Goal: Check status: Check status

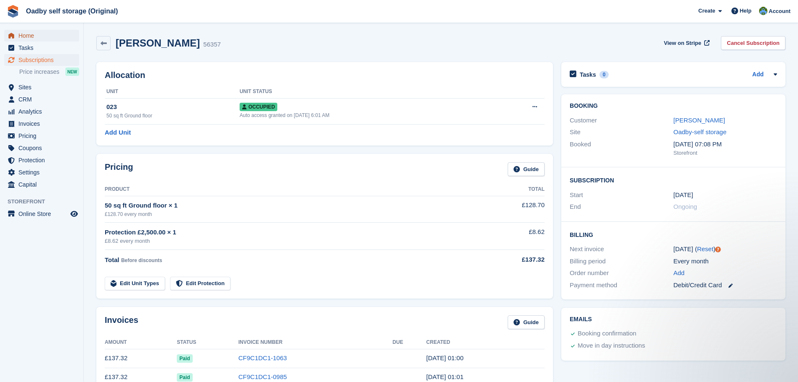
click at [42, 34] on span "Home" at bounding box center [43, 36] width 50 height 12
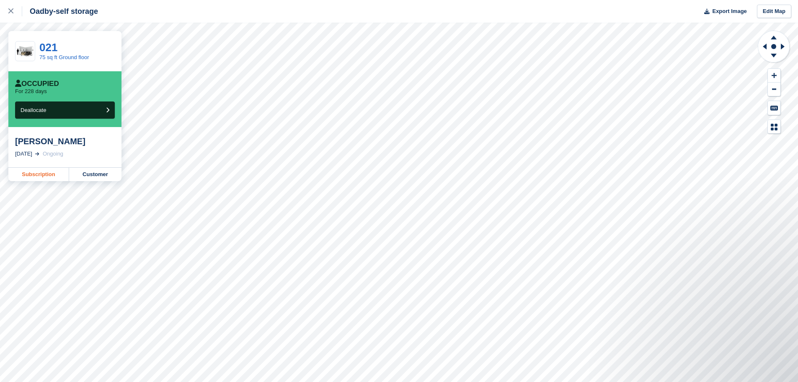
click at [41, 175] on link "Subscription" at bounding box center [38, 174] width 61 height 13
click at [46, 172] on link "Subscription" at bounding box center [38, 174] width 61 height 13
click at [29, 175] on link "Subscription" at bounding box center [38, 174] width 61 height 13
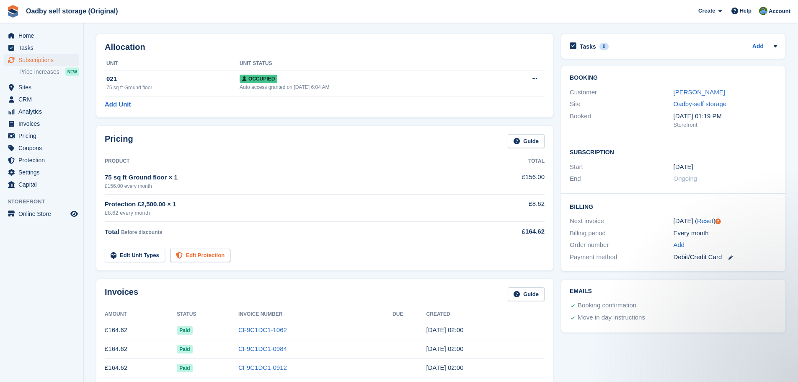
scroll to position [42, 0]
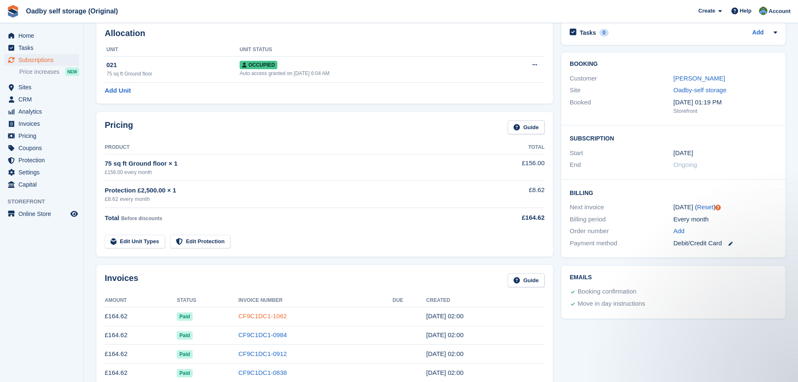
click at [269, 316] on link "CF9C1DC1-1062" at bounding box center [262, 315] width 49 height 7
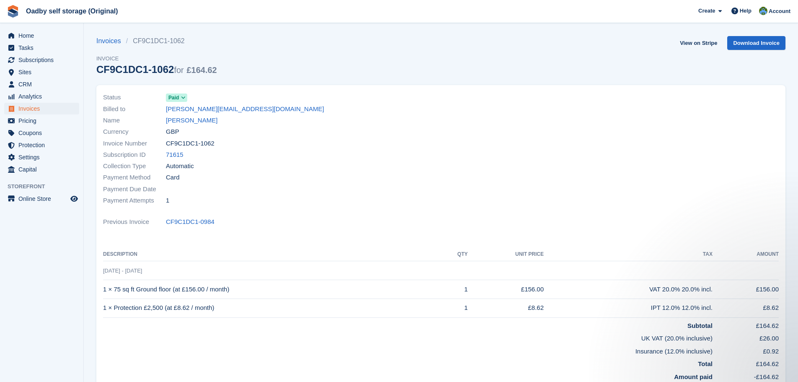
drag, startPoint x: 221, startPoint y: 295, endPoint x: 228, endPoint y: 297, distance: 7.4
click at [222, 296] on td "1 × 75 sq ft Ground floor (at £156.00 / month)" at bounding box center [271, 289] width 337 height 19
drag, startPoint x: 81, startPoint y: 302, endPoint x: 99, endPoint y: 294, distance: 19.1
click at [82, 302] on aside "Home Tasks Subscriptions Subscriptions Subscriptions Price increases NEW Price …" at bounding box center [41, 193] width 83 height 340
drag, startPoint x: 103, startPoint y: 290, endPoint x: 238, endPoint y: 295, distance: 135.4
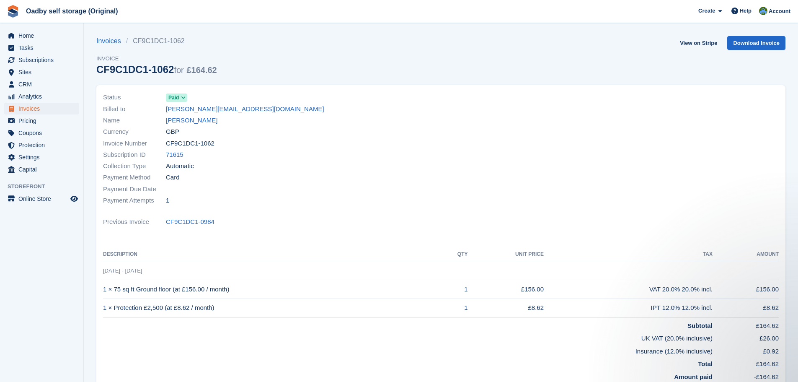
click at [238, 295] on td "1 × 75 sq ft Ground floor (at £156.00 / month)" at bounding box center [271, 289] width 337 height 19
copy td "1 × 75 sq ft Ground floor (at £156.00 / month)"
click at [228, 330] on tbody "15 Aug - 15 Sep 1 × 75 sq ft Ground floor (at £156.00 / month) 1 £156.00 VAT 20…" at bounding box center [441, 329] width 676 height 137
drag, startPoint x: 216, startPoint y: 308, endPoint x: 98, endPoint y: 303, distance: 117.4
click at [98, 303] on div "Status Paid Billed to sharon@williamscreatives.co.uk Name Sharon Brown Currency…" at bounding box center [440, 244] width 689 height 318
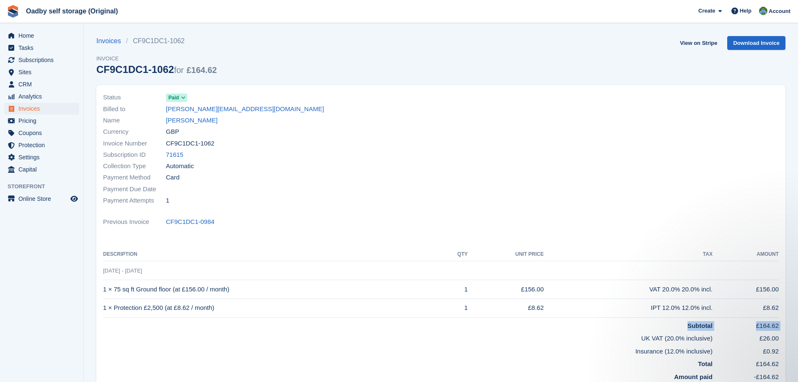
click at [99, 305] on div "Status Paid Billed to sharon@williamscreatives.co.uk Name Sharon Brown Currency…" at bounding box center [440, 244] width 689 height 318
drag, startPoint x: 103, startPoint y: 305, endPoint x: 231, endPoint y: 315, distance: 128.5
click at [231, 315] on div "Status Paid Billed to sharon@williamscreatives.co.uk Name Sharon Brown Currency…" at bounding box center [440, 244] width 689 height 318
click at [231, 315] on td "1 × Protection £2,500 (at £8.62 / month)" at bounding box center [271, 307] width 337 height 19
drag, startPoint x: 216, startPoint y: 309, endPoint x: 102, endPoint y: 307, distance: 113.5
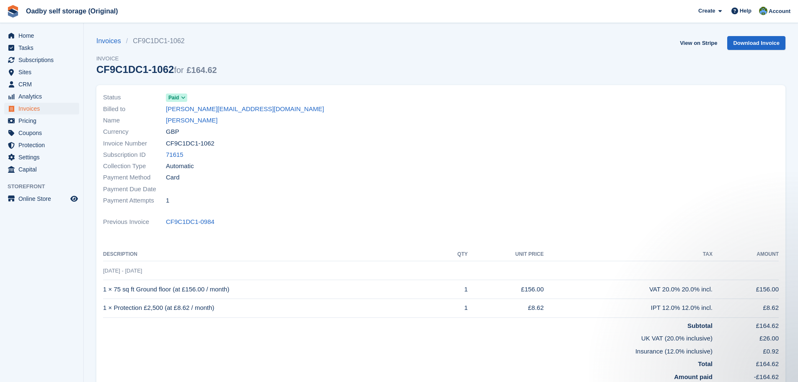
click at [102, 307] on div "Status Paid Billed to sharon@williamscreatives.co.uk Name Sharon Brown Currency…" at bounding box center [440, 244] width 689 height 318
click at [105, 307] on td "1 × Protection £2,500 (at £8.62 / month)" at bounding box center [271, 307] width 337 height 19
click at [93, 309] on div "Status Paid Billed to sharon@williamscreatives.co.uk Name Sharon Brown Currency…" at bounding box center [440, 246] width 699 height 333
click at [106, 309] on td "1 × Protection £2,500 (at £8.62 / month)" at bounding box center [271, 307] width 337 height 19
drag, startPoint x: 103, startPoint y: 308, endPoint x: 216, endPoint y: 309, distance: 112.7
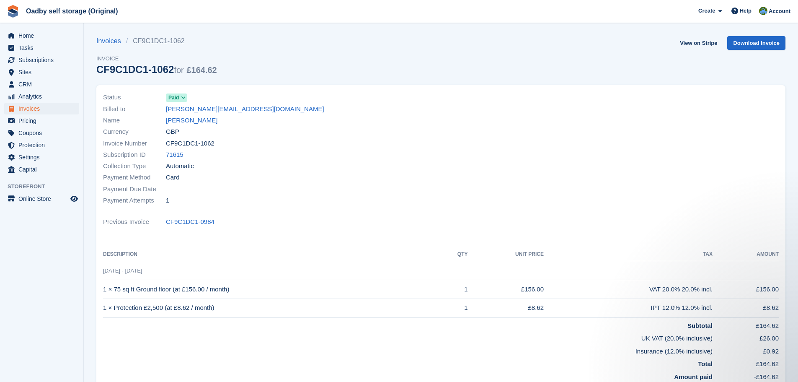
click at [216, 309] on td "1 × Protection £2,500 (at £8.62 / month)" at bounding box center [271, 307] width 337 height 19
copy td "1 × Protection £2,500 (at £8.62 / month)"
click at [176, 121] on link "Sharon Brown" at bounding box center [192, 121] width 52 height 10
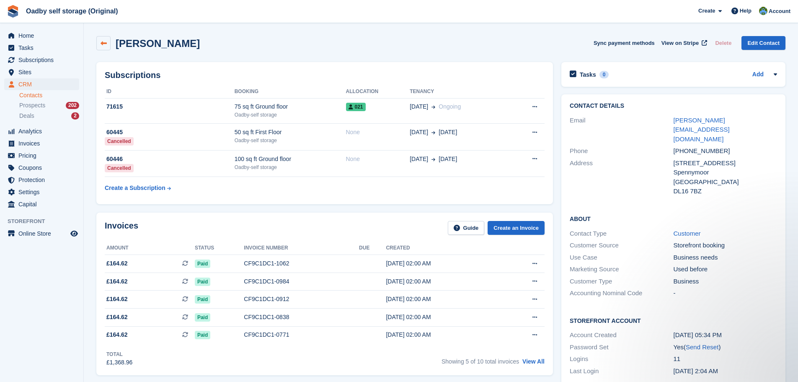
click at [106, 39] on link at bounding box center [103, 43] width 14 height 14
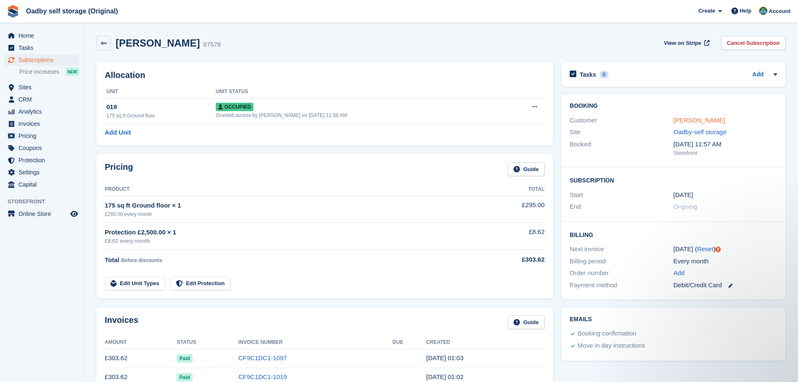
click at [719, 123] on link "Hassan Mohamed" at bounding box center [699, 119] width 52 height 7
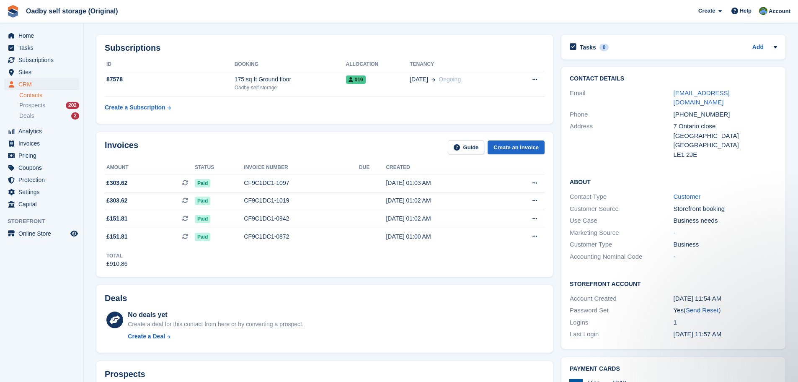
scroll to position [42, 0]
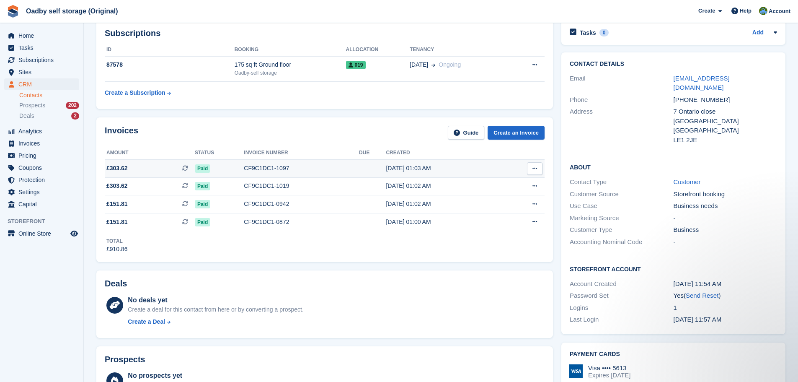
click at [248, 168] on div "CF9C1DC1-1097" at bounding box center [301, 168] width 115 height 9
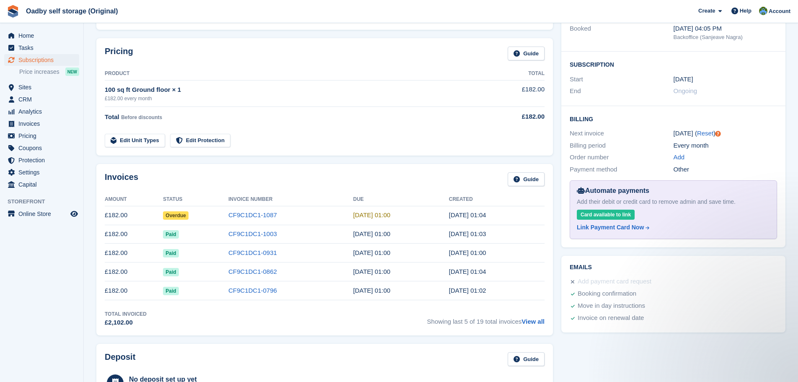
scroll to position [126, 0]
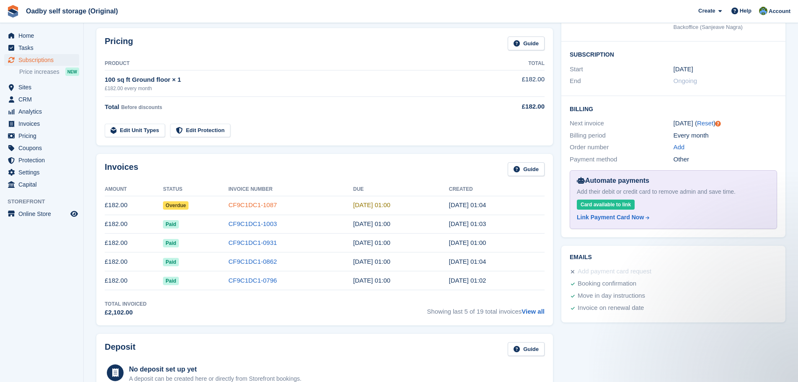
click at [237, 207] on link "CF9C1DC1-1087" at bounding box center [252, 204] width 49 height 7
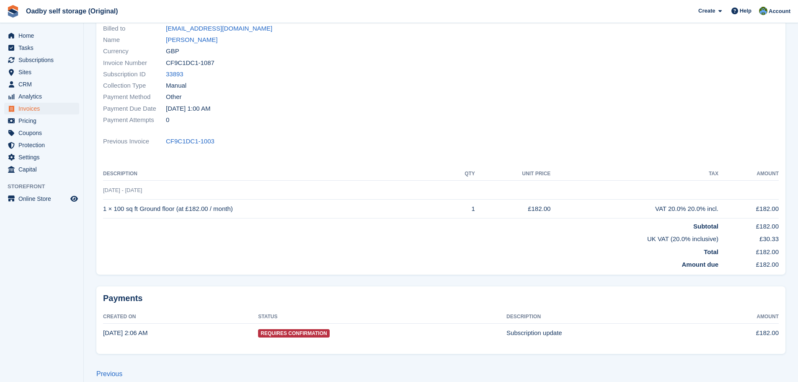
scroll to position [84, 0]
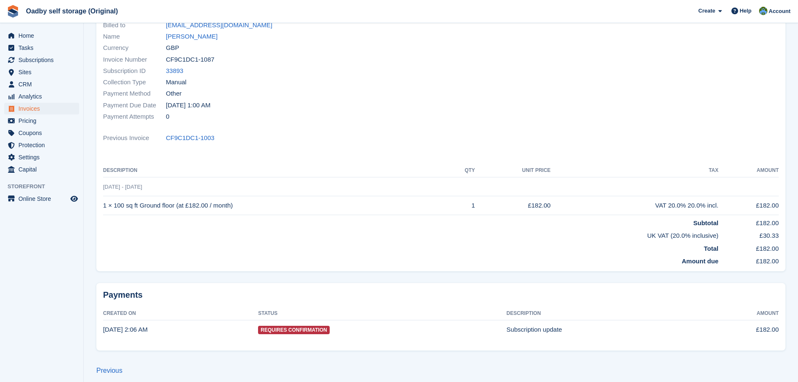
drag, startPoint x: 237, startPoint y: 209, endPoint x: 103, endPoint y: 207, distance: 134.5
click at [103, 207] on div "Status Overdue Billed to shanewhitfield10@gmail.com Name shane whitfield Curren…" at bounding box center [440, 136] width 689 height 270
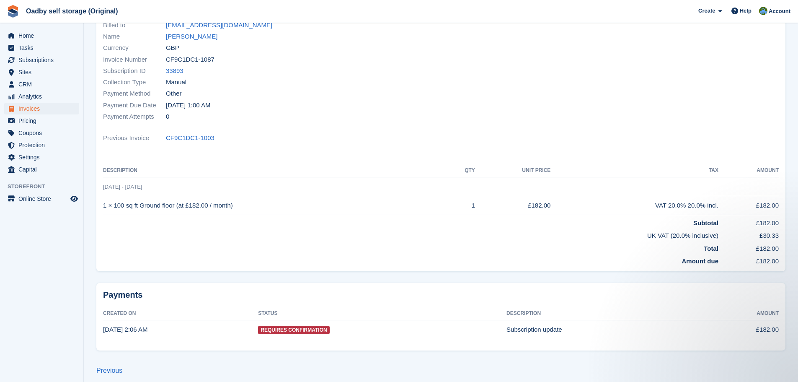
scroll to position [0, 0]
click at [205, 210] on td "1 × 100 sq ft Ground floor (at £182.00 / month)" at bounding box center [275, 205] width 344 height 19
drag, startPoint x: 240, startPoint y: 205, endPoint x: 113, endPoint y: 206, distance: 126.5
click at [104, 209] on td "1 × 100 sq ft Ground floor (at £182.00 / month)" at bounding box center [275, 205] width 344 height 19
copy td "1 × 100 sq ft Ground floor (at £182.00 / month)"
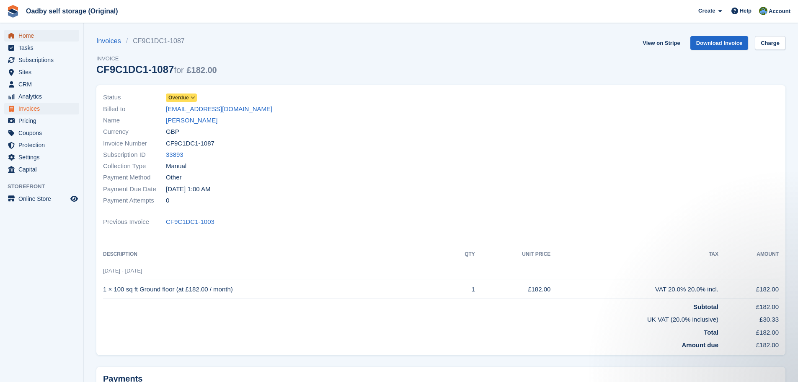
click at [27, 39] on span "Home" at bounding box center [43, 36] width 50 height 12
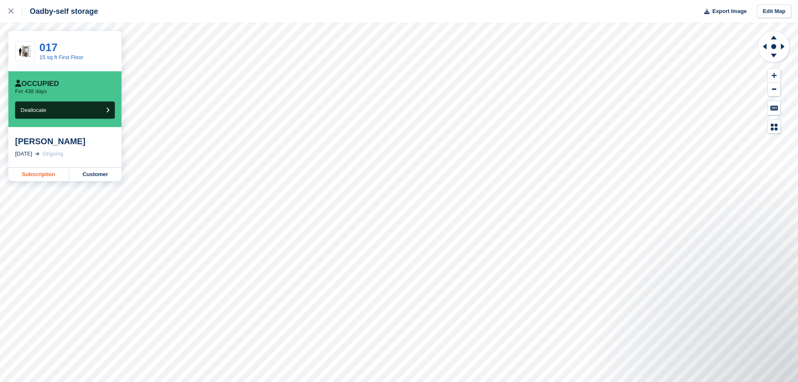
click at [51, 169] on link "Subscription" at bounding box center [38, 174] width 61 height 13
click at [19, 177] on link "Subscription" at bounding box center [38, 174] width 61 height 13
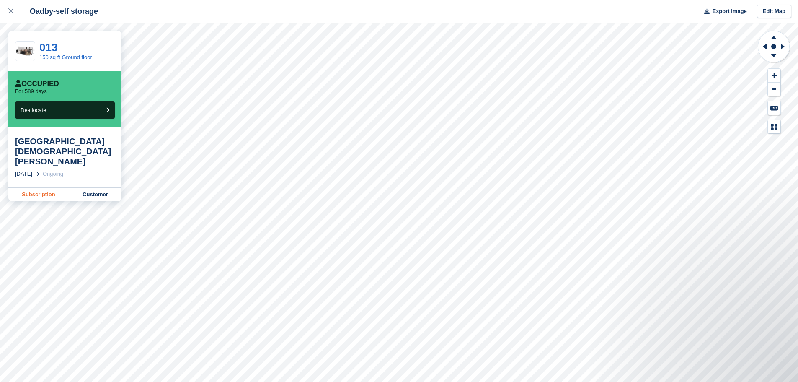
click at [39, 188] on link "Subscription" at bounding box center [38, 194] width 61 height 13
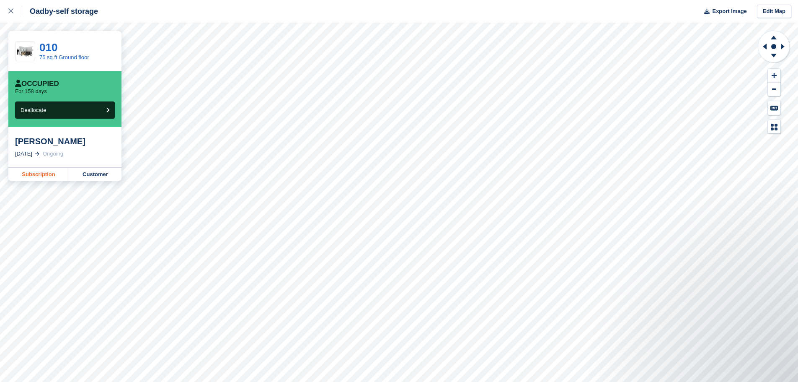
click at [37, 174] on link "Subscription" at bounding box center [38, 174] width 61 height 13
click at [34, 178] on link "Subscription" at bounding box center [38, 174] width 61 height 13
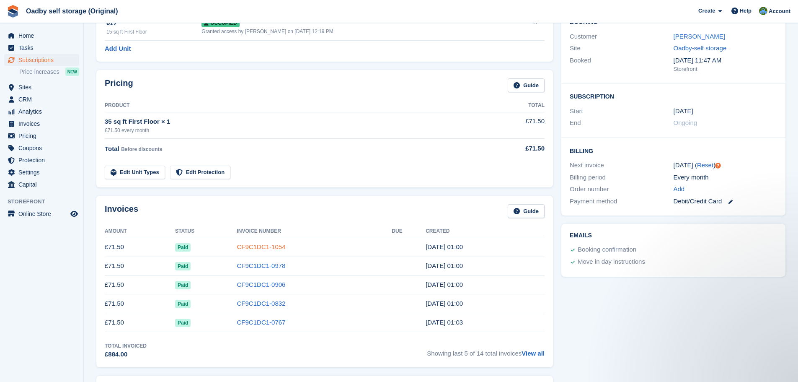
click at [259, 248] on link "CF9C1DC1-1054" at bounding box center [261, 246] width 49 height 7
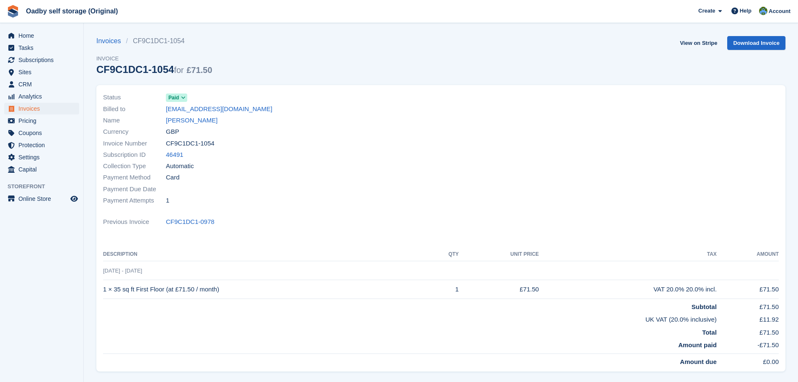
scroll to position [42, 0]
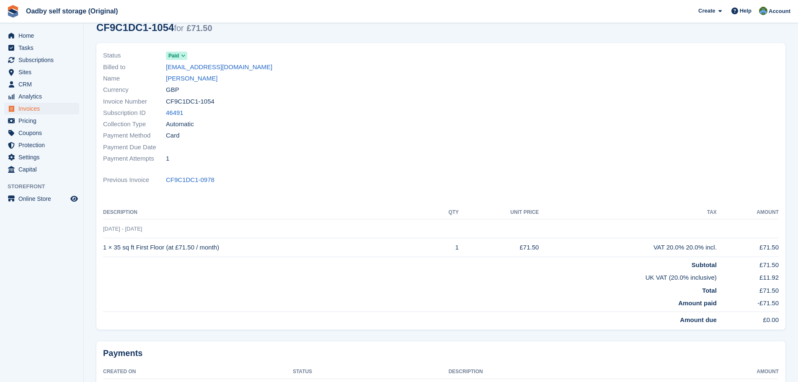
drag, startPoint x: 220, startPoint y: 246, endPoint x: 101, endPoint y: 251, distance: 119.5
click at [101, 251] on div "Status Paid Billed to solinder@gmail.com Name jeevan singh Currency GBP Invoice…" at bounding box center [440, 186] width 689 height 286
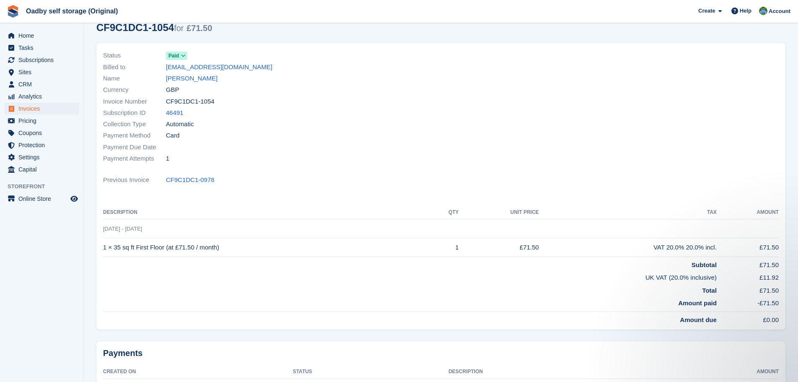
scroll to position [0, 0]
click at [103, 251] on td "1 × 35 sq ft First Floor (at £71.50 / month)" at bounding box center [266, 247] width 327 height 19
drag, startPoint x: 102, startPoint y: 249, endPoint x: 259, endPoint y: 246, distance: 157.1
click at [263, 249] on div "Status Paid Billed to solinder@gmail.com Name jeevan singh Currency GBP Invoice…" at bounding box center [440, 186] width 689 height 286
click at [259, 246] on td "1 × 35 sq ft First Floor (at £71.50 / month)" at bounding box center [266, 247] width 327 height 19
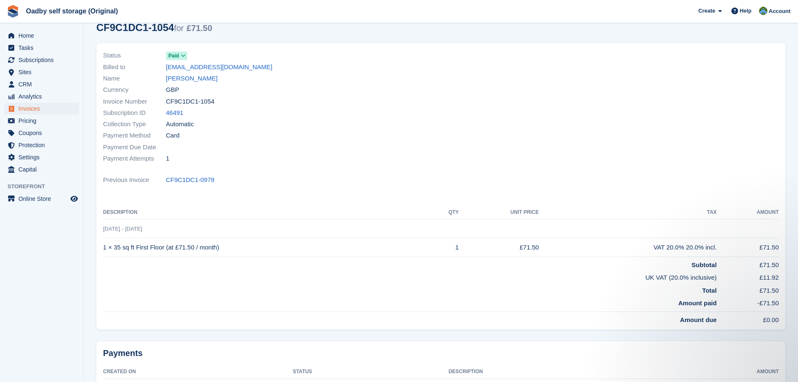
drag, startPoint x: 242, startPoint y: 247, endPoint x: 107, endPoint y: 253, distance: 135.4
click at [104, 253] on td "1 × 35 sq ft First Floor (at £71.50 / month)" at bounding box center [266, 247] width 327 height 19
copy td "1 × 35 sq ft First Floor (at £71.50 / month)"
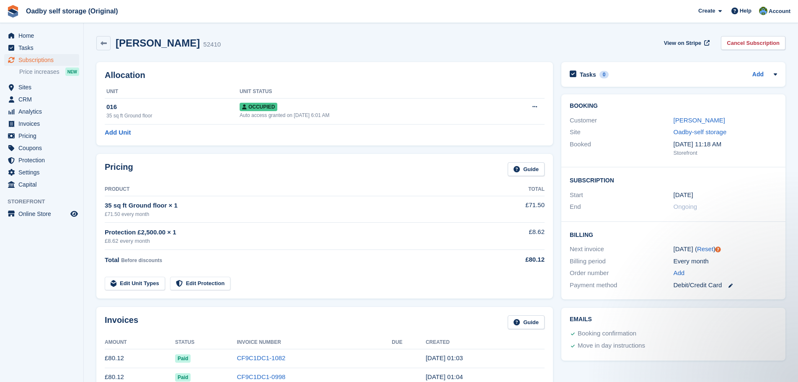
click at [169, 210] on div "£71.50 every month" at bounding box center [296, 214] width 382 height 8
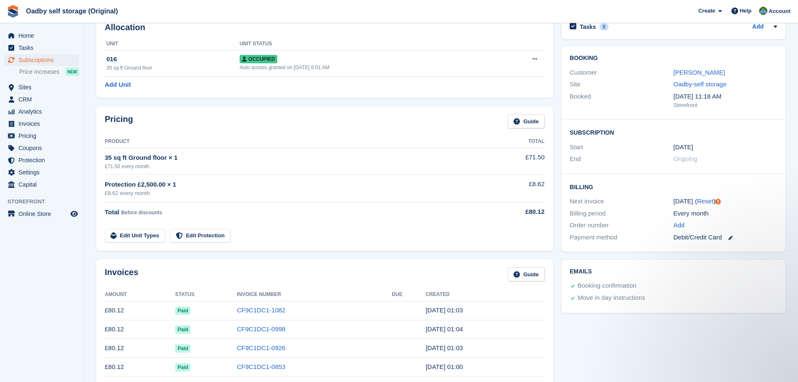
scroll to position [126, 0]
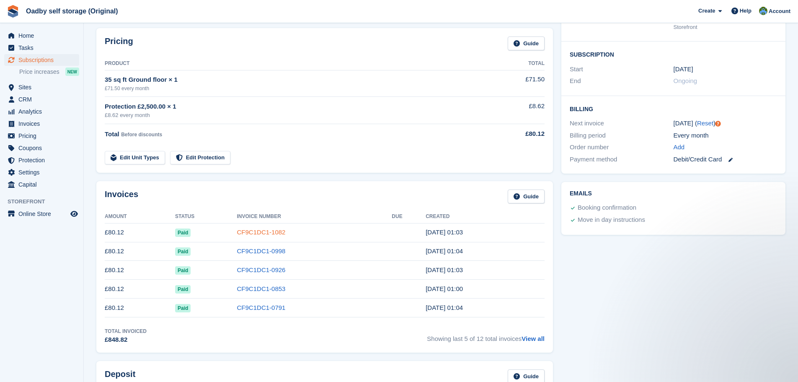
click at [258, 234] on link "CF9C1DC1-1082" at bounding box center [261, 231] width 49 height 7
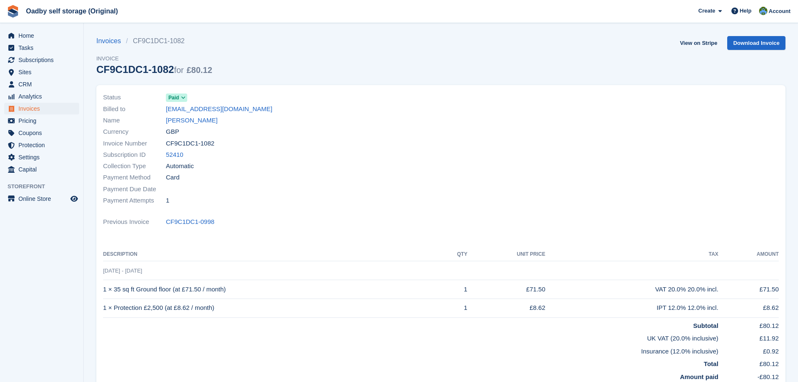
click at [284, 150] on div "Subscription ID 52410" at bounding box center [269, 154] width 333 height 11
drag, startPoint x: 214, startPoint y: 122, endPoint x: 172, endPoint y: 114, distance: 42.2
click at [172, 115] on div "Name Naomi Allman" at bounding box center [269, 120] width 333 height 11
click at [260, 156] on div "Subscription ID 52410" at bounding box center [269, 154] width 333 height 11
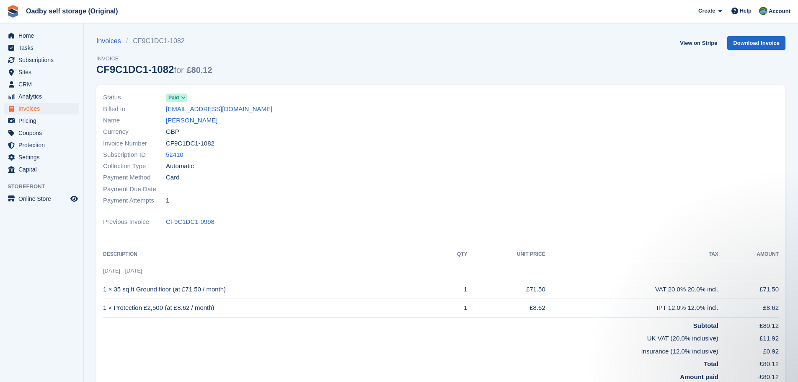
drag, startPoint x: 230, startPoint y: 291, endPoint x: 103, endPoint y: 294, distance: 127.8
click at [103, 294] on div "Status Paid Billed to naomimegsallman@gmail.com Name Naomi Allman Currency GBP …" at bounding box center [440, 244] width 689 height 318
click at [105, 294] on td "1 × 35 sq ft Ground floor (at £71.50 / month)" at bounding box center [271, 289] width 336 height 19
drag, startPoint x: 103, startPoint y: 289, endPoint x: 230, endPoint y: 296, distance: 127.5
click at [230, 296] on div "Status Paid Billed to naomimegsallman@gmail.com Name Naomi Allman Currency GBP …" at bounding box center [440, 244] width 689 height 318
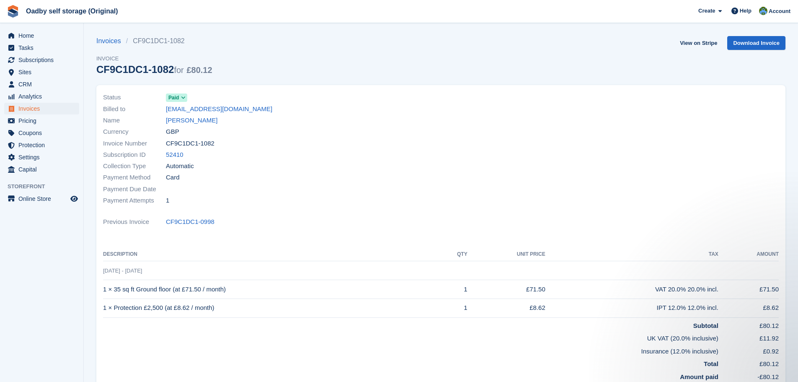
drag, startPoint x: 230, startPoint y: 296, endPoint x: 227, endPoint y: 289, distance: 6.9
click at [230, 295] on td "1 × 35 sq ft Ground floor (at £71.50 / month)" at bounding box center [271, 289] width 336 height 19
click at [227, 289] on td "1 × 35 sq ft Ground floor (at £71.50 / month)" at bounding box center [271, 289] width 336 height 19
drag, startPoint x: 229, startPoint y: 289, endPoint x: 103, endPoint y: 289, distance: 125.2
click at [103, 289] on td "1 × 35 sq ft Ground floor (at £71.50 / month)" at bounding box center [271, 289] width 336 height 19
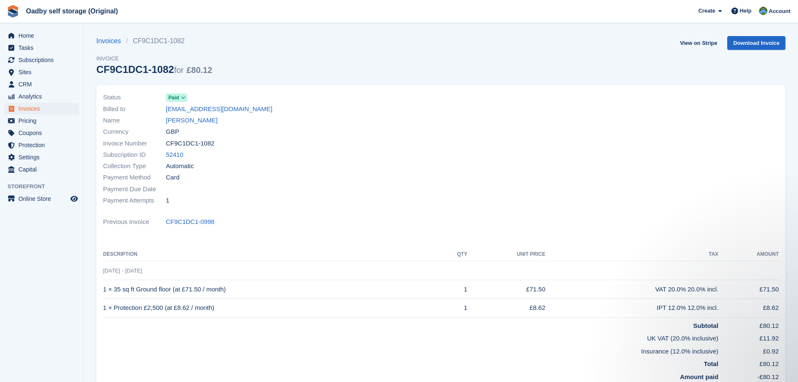
copy td "1 × 35 sq ft Ground floor (at £71.50 / month)"
click at [294, 307] on td "1 × Protection £2,500 (at £8.62 / month)" at bounding box center [271, 307] width 336 height 19
drag, startPoint x: 274, startPoint y: 304, endPoint x: 103, endPoint y: 311, distance: 171.0
click at [103, 311] on td "1 × Protection £2,500 (at £8.62 / month)" at bounding box center [271, 307] width 336 height 19
copy td "1 × Protection £2,500 (at £8.62 / month)"
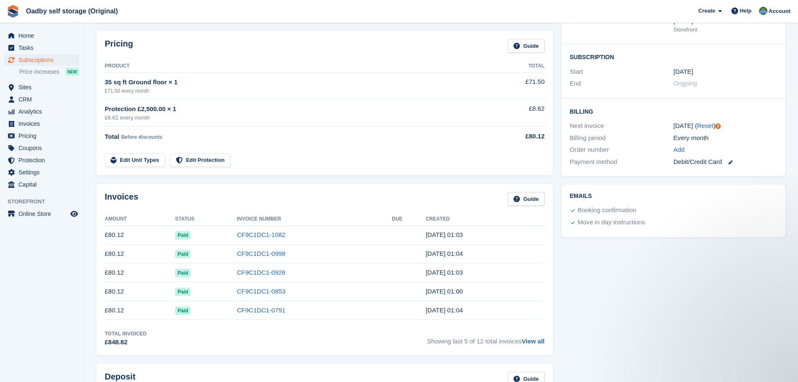
scroll to position [42, 0]
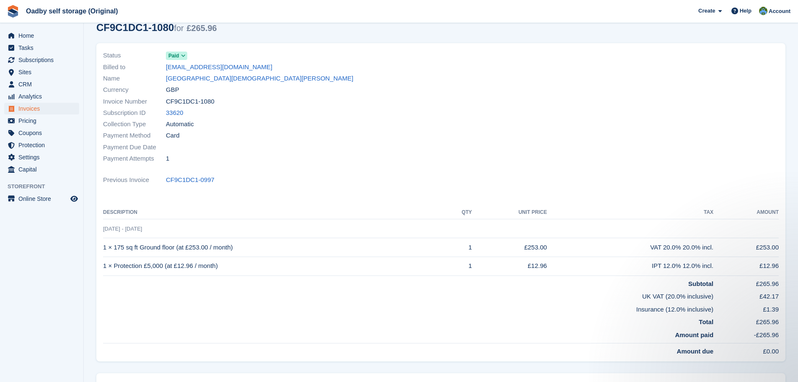
drag, startPoint x: 242, startPoint y: 248, endPoint x: 103, endPoint y: 252, distance: 138.7
click at [103, 252] on td "1 × 175 sq ft Ground floor (at £253.00 / month)" at bounding box center [274, 247] width 342 height 19
copy td "1 × 175 sq ft Ground floor (at £253.00 / month)"
drag, startPoint x: 229, startPoint y: 273, endPoint x: 226, endPoint y: 268, distance: 6.8
click at [229, 273] on td "1 × Protection £5,000 (at £12.96 / month)" at bounding box center [274, 265] width 342 height 19
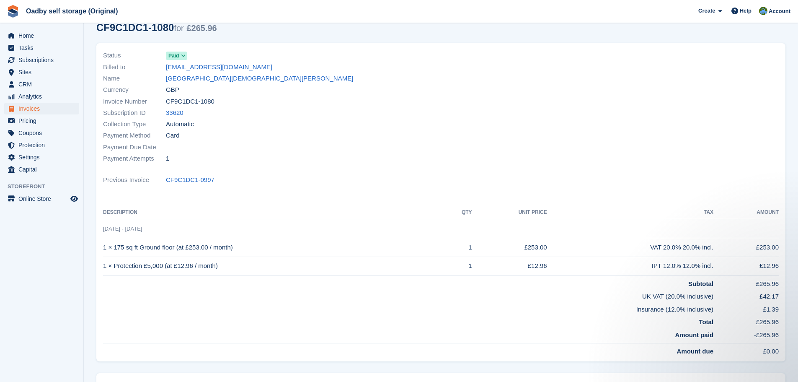
drag, startPoint x: 228, startPoint y: 266, endPoint x: 103, endPoint y: 268, distance: 124.8
click at [103, 268] on td "1 × Protection £5,000 (at £12.96 / month)" at bounding box center [274, 265] width 342 height 19
drag, startPoint x: 103, startPoint y: 267, endPoint x: 229, endPoint y: 264, distance: 126.1
click at [229, 264] on td "1 × Protection £5,000 (at £12.96 / month)" at bounding box center [274, 265] width 342 height 19
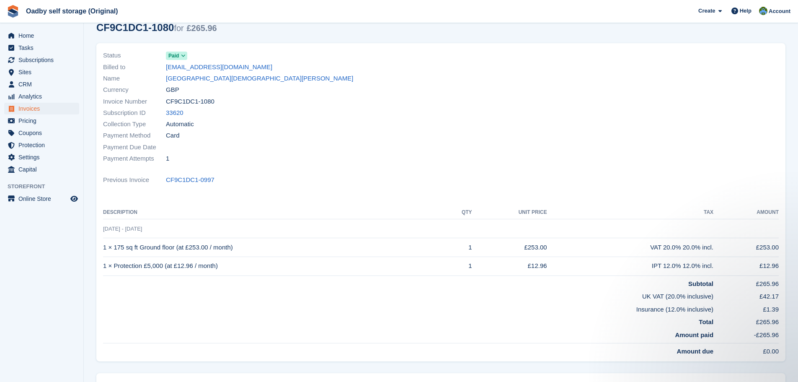
copy td "1 × Protection £5,000 (at £12.96 / month)"
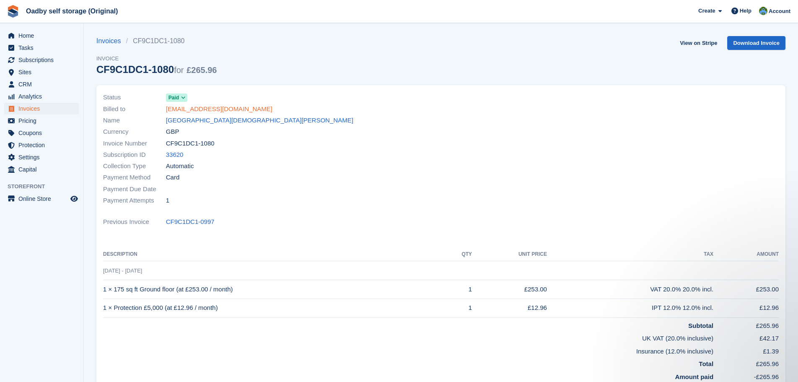
click at [182, 110] on link "[EMAIL_ADDRESS][DOMAIN_NAME]" at bounding box center [219, 109] width 106 height 10
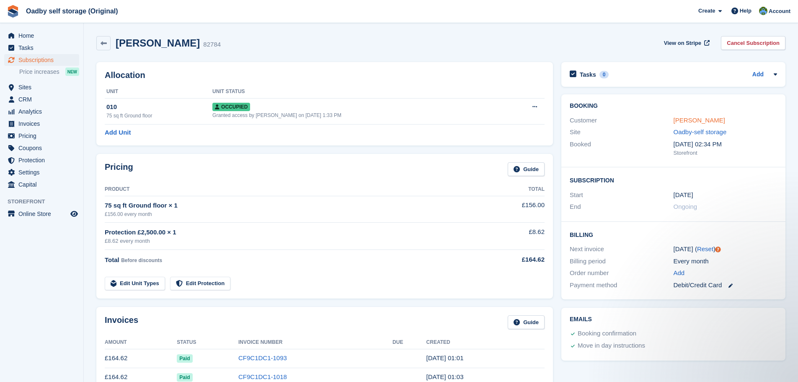
click at [685, 120] on link "[PERSON_NAME]" at bounding box center [699, 119] width 52 height 7
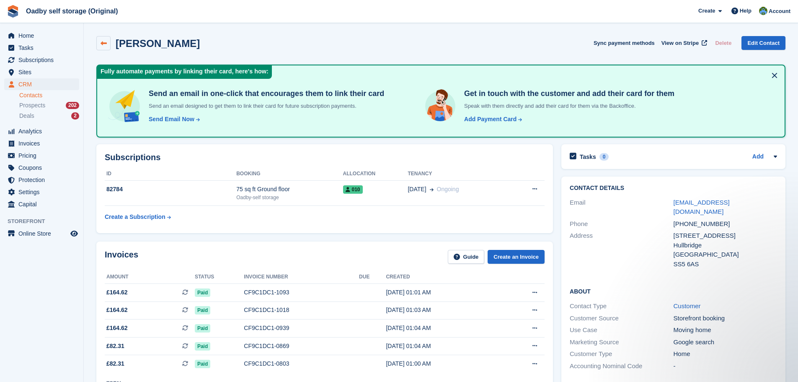
click at [100, 45] on link at bounding box center [103, 43] width 14 height 14
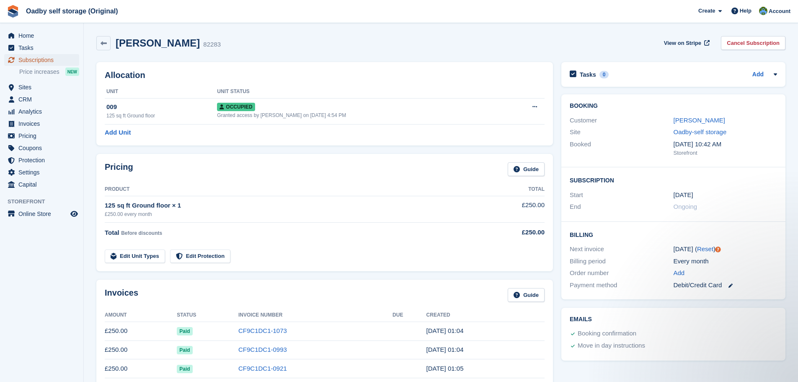
click at [31, 59] on span "Subscriptions" at bounding box center [43, 60] width 50 height 12
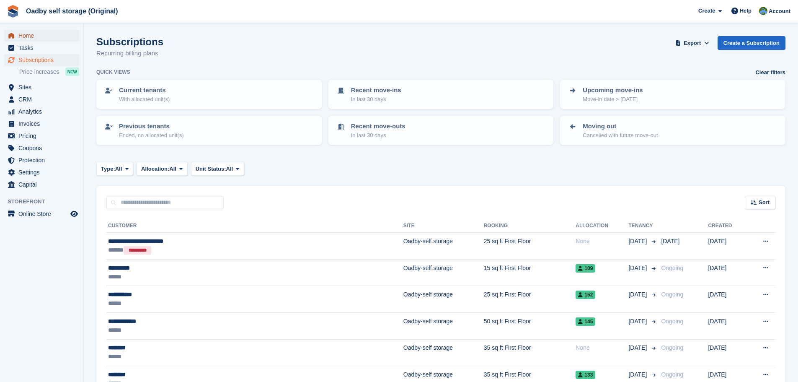
click at [29, 35] on span "Home" at bounding box center [43, 36] width 50 height 12
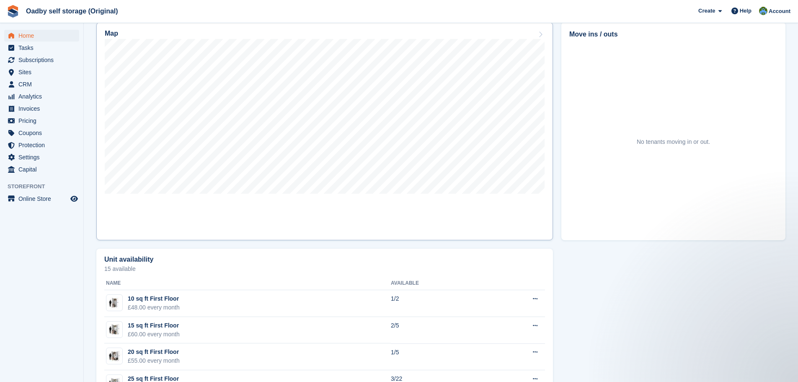
scroll to position [251, 0]
click at [322, 215] on link "Map" at bounding box center [324, 130] width 456 height 218
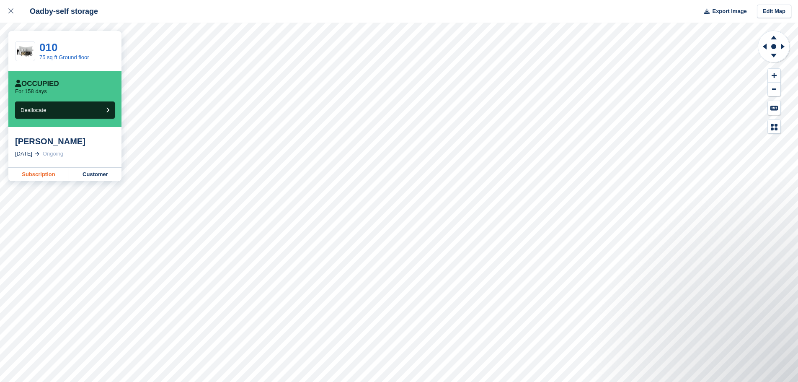
click at [40, 175] on link "Subscription" at bounding box center [38, 174] width 61 height 13
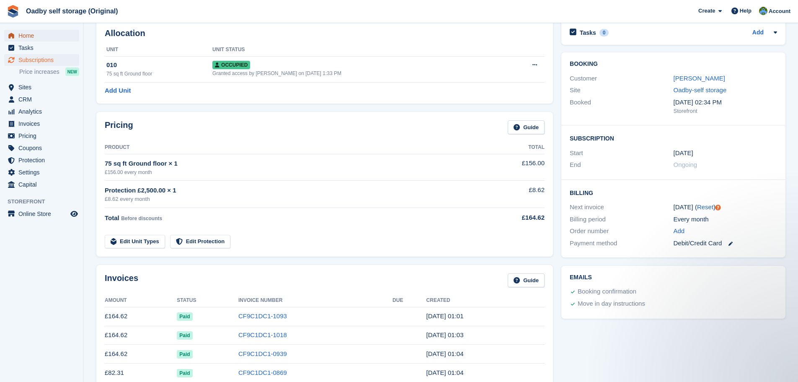
click at [21, 34] on span "Home" at bounding box center [43, 36] width 50 height 12
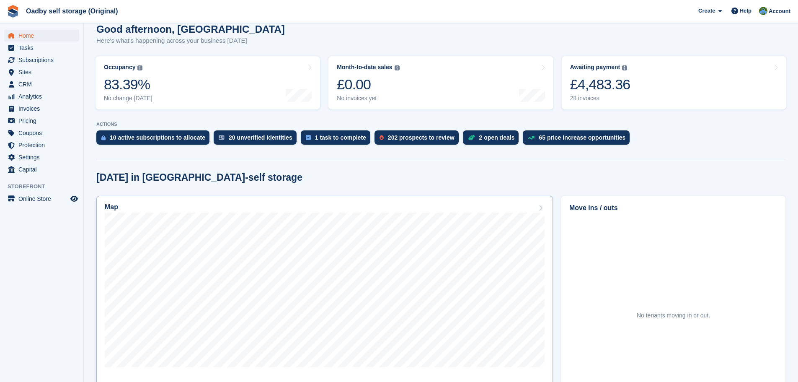
scroll to position [84, 0]
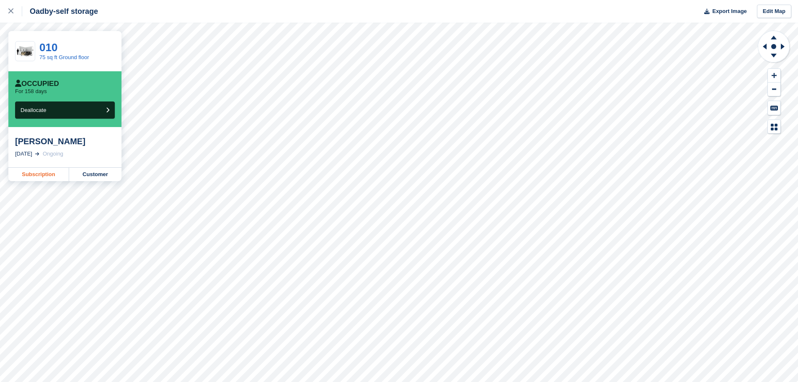
click at [18, 170] on link "Subscription" at bounding box center [38, 174] width 61 height 13
